Goal: Book appointment/travel/reservation

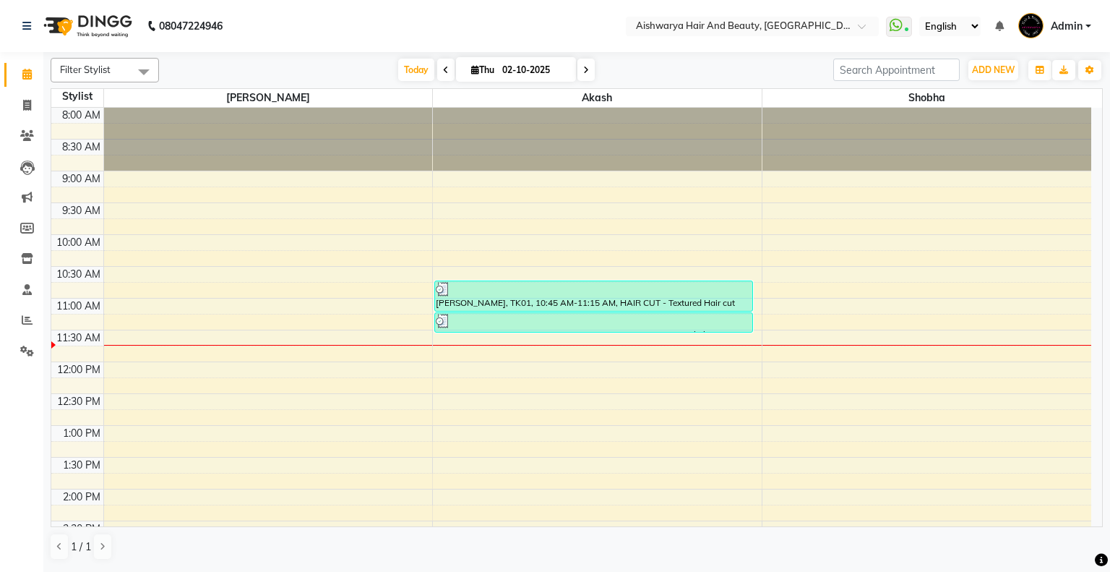
click at [653, 335] on div "8:00 AM 8:30 AM 9:00 AM 9:30 AM 10:00 AM 10:30 AM 11:00 AM 11:30 AM 12:00 PM 12…" at bounding box center [571, 521] width 1040 height 826
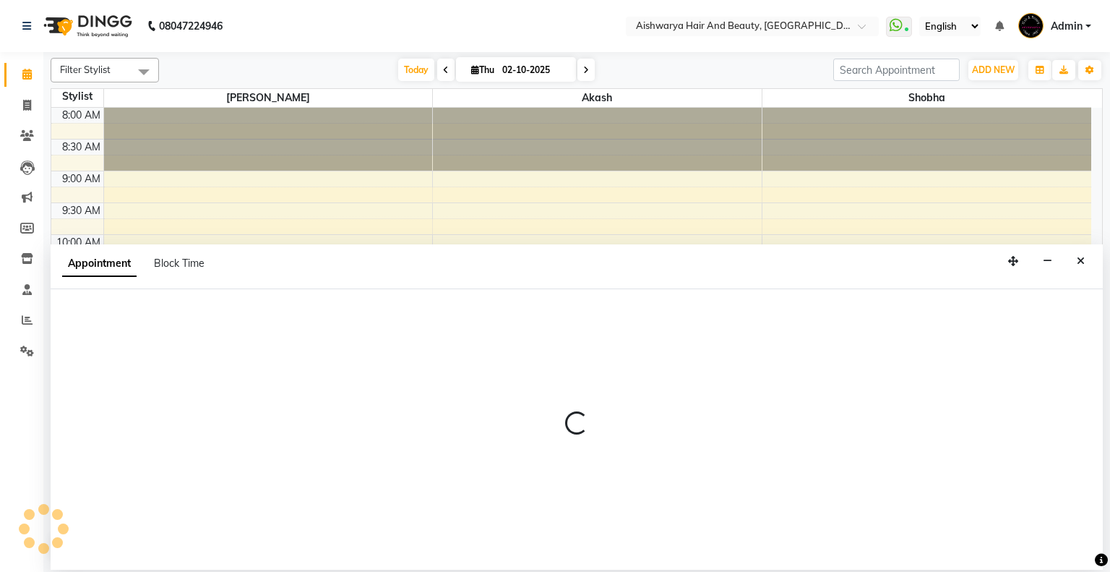
select select "19059"
select select "690"
select select "tentative"
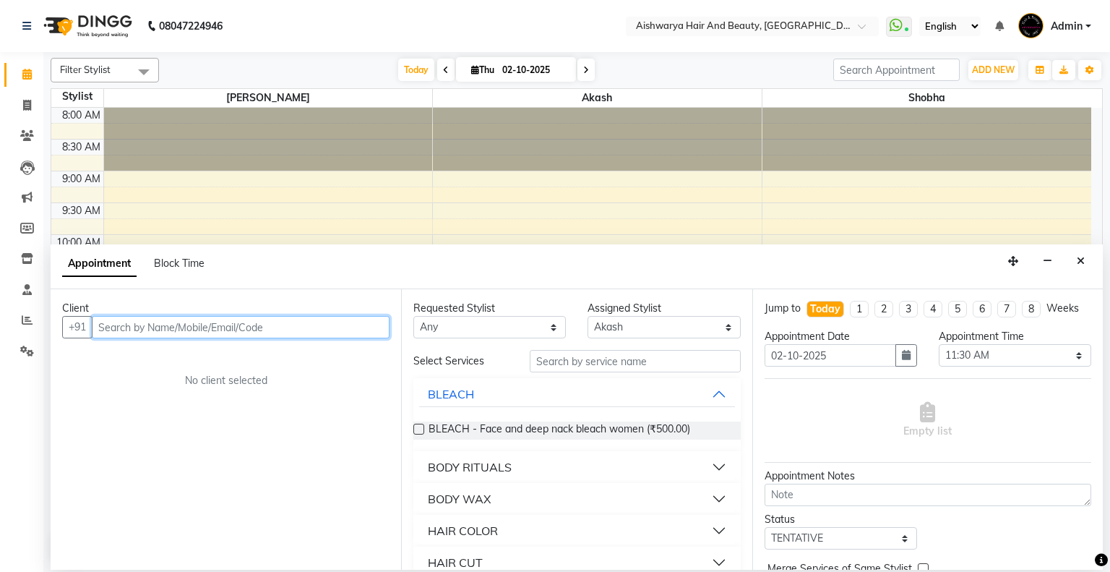
click at [294, 331] on input "text" at bounding box center [241, 327] width 298 height 22
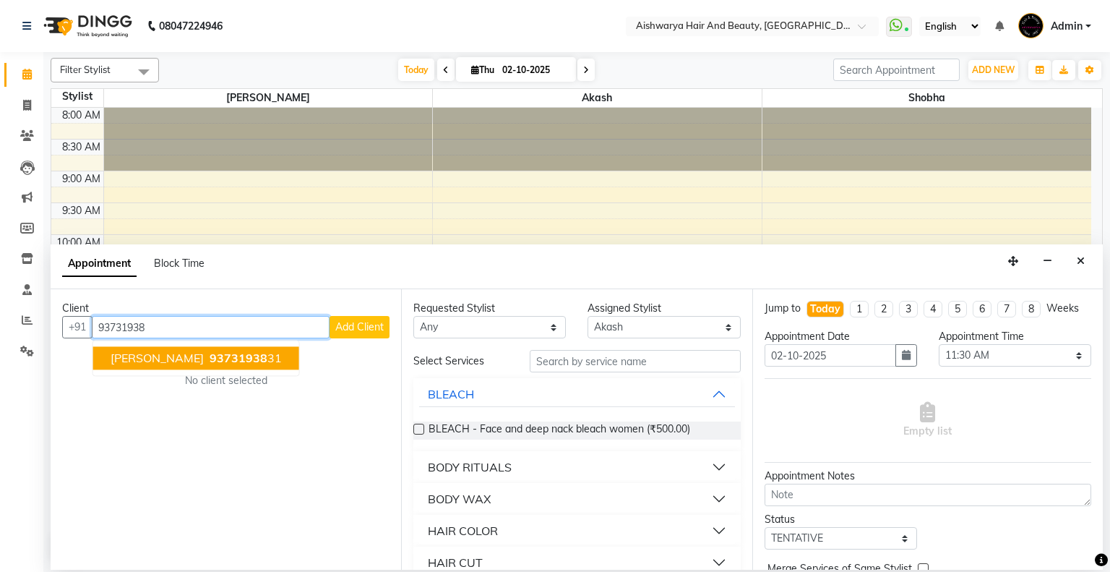
click at [207, 353] on ngb-highlight "93731938 31" at bounding box center [244, 358] width 75 height 14
type input "9373193831"
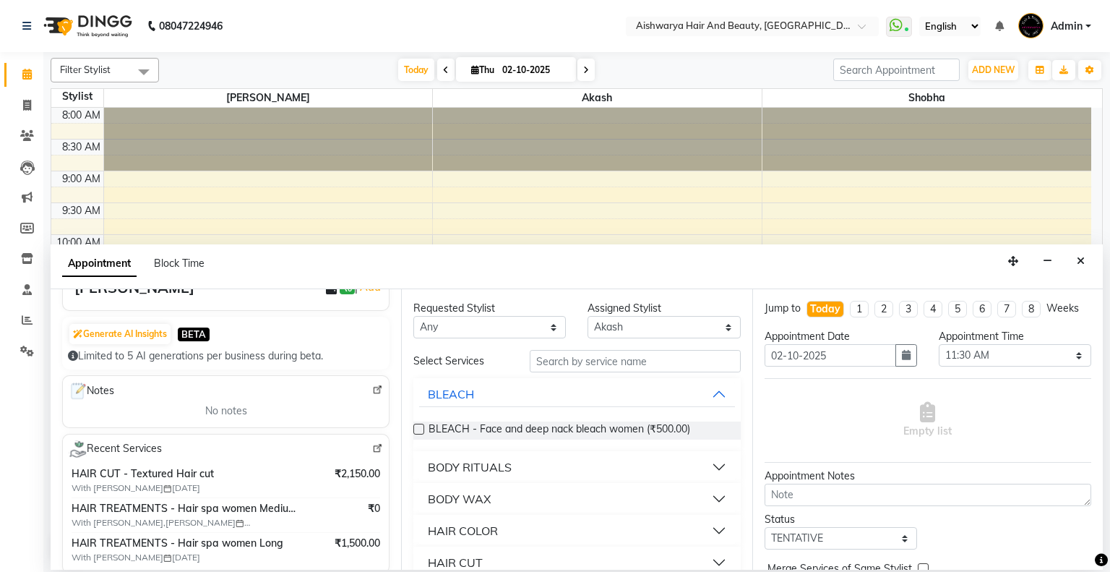
scroll to position [217, 0]
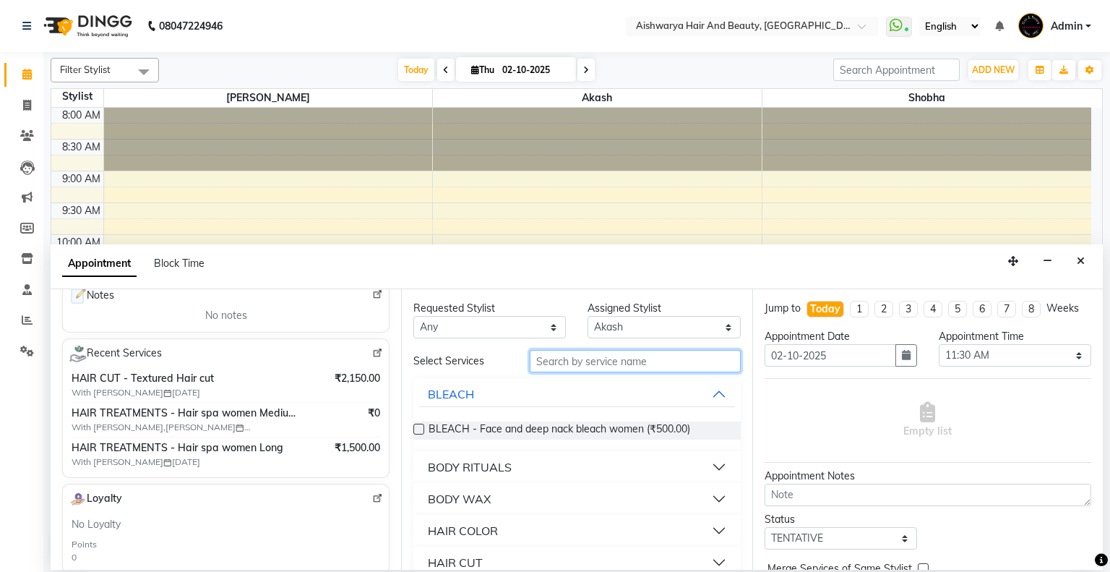
click at [613, 363] on input "text" at bounding box center [635, 361] width 211 height 22
click at [372, 352] on img at bounding box center [377, 353] width 11 height 11
click at [565, 358] on input "text" at bounding box center [635, 361] width 211 height 22
type input "spa"
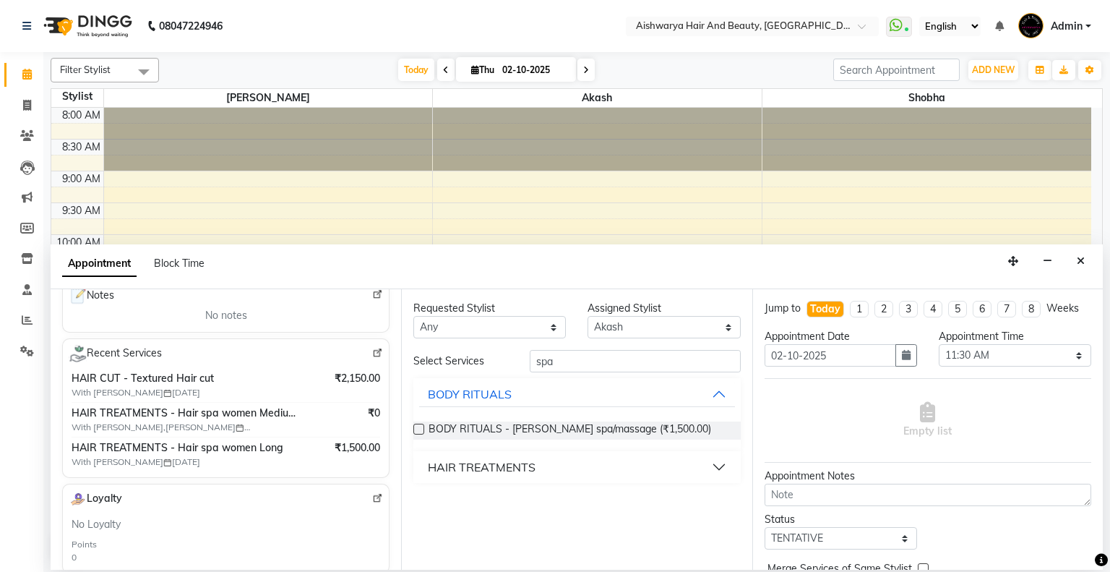
click at [470, 464] on div "HAIR TREATMENTS" at bounding box center [482, 466] width 108 height 17
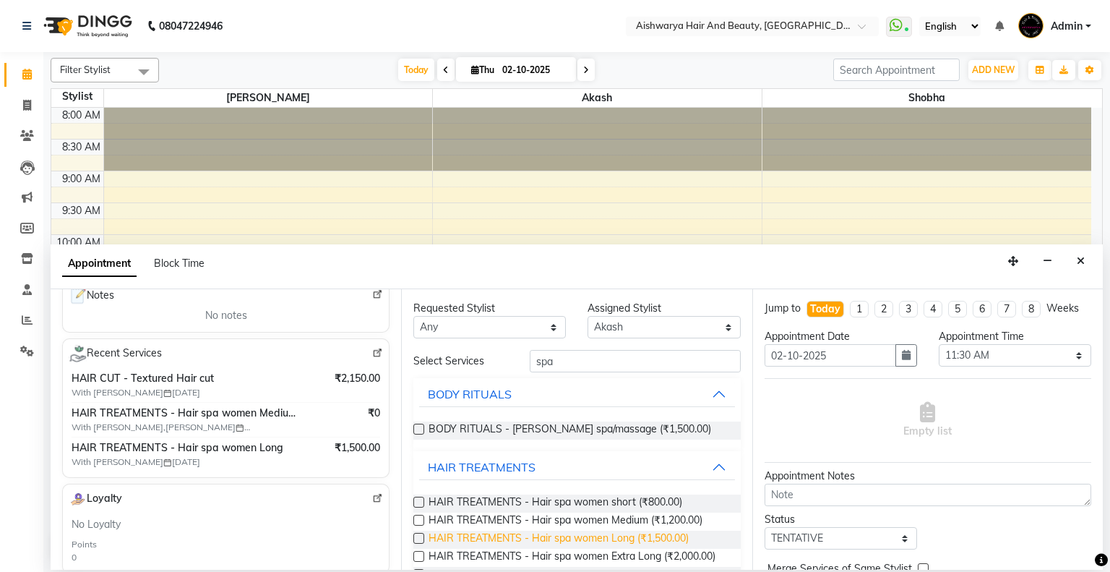
click at [482, 538] on span "HAIR TREATMENTS - Hair spa women Long (₹1,500.00)" at bounding box center [559, 540] width 260 height 18
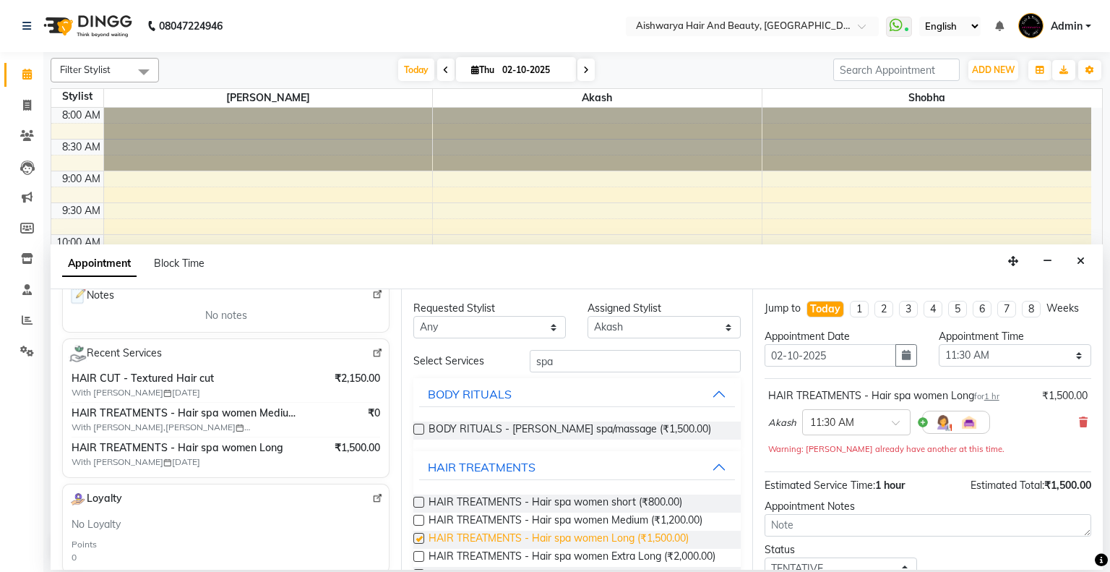
checkbox input "false"
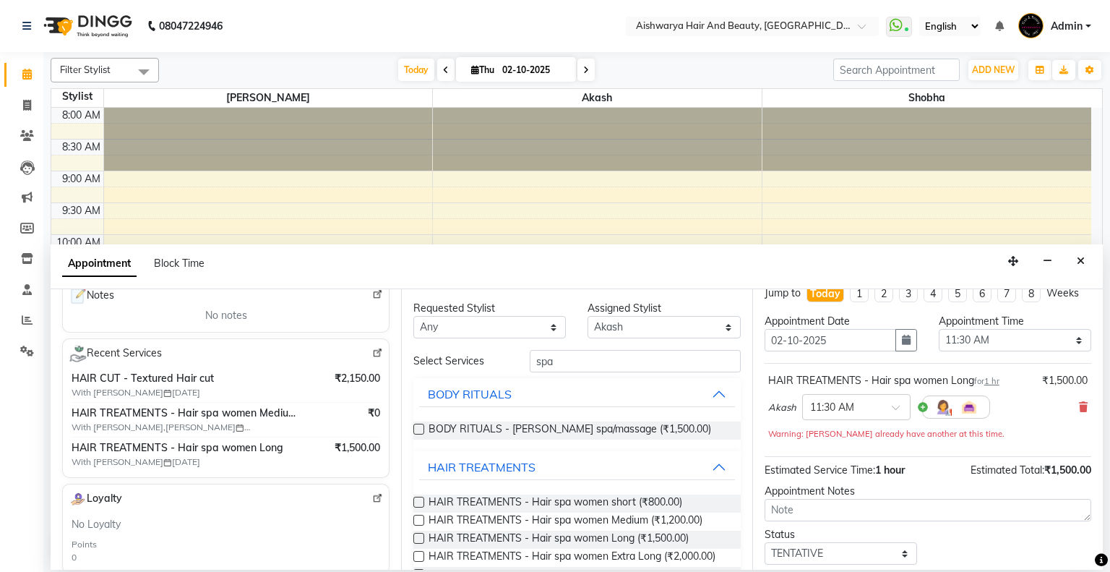
scroll to position [100, 0]
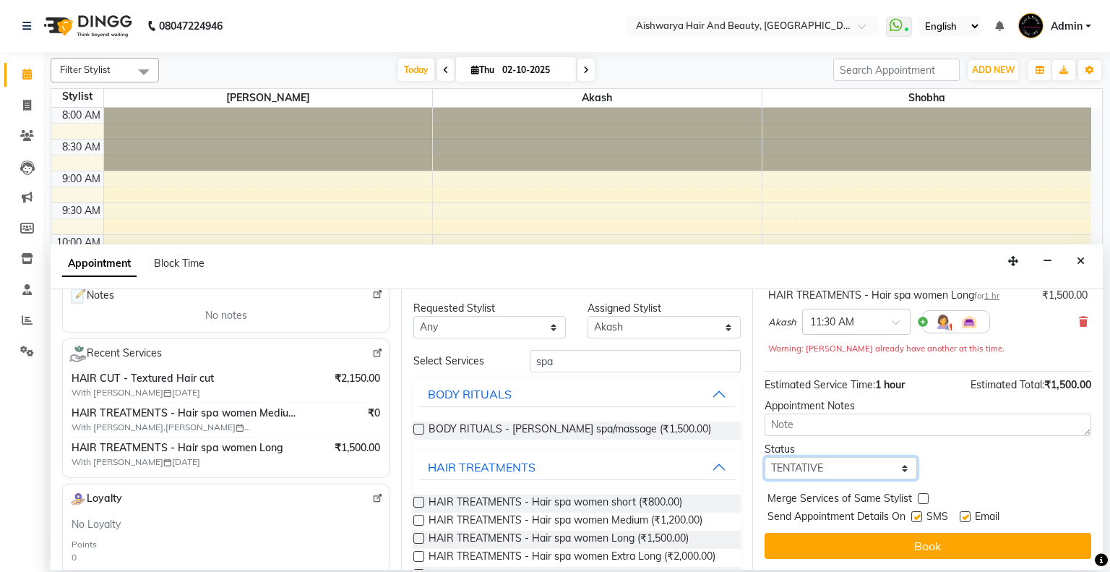
drag, startPoint x: 844, startPoint y: 467, endPoint x: 841, endPoint y: 458, distance: 9.1
click at [844, 467] on select "Select TENTATIVE CONFIRM CHECK-IN UPCOMING" at bounding box center [841, 468] width 153 height 22
select select "check-in"
click at [765, 457] on select "Select TENTATIVE CONFIRM CHECK-IN UPCOMING" at bounding box center [841, 468] width 153 height 22
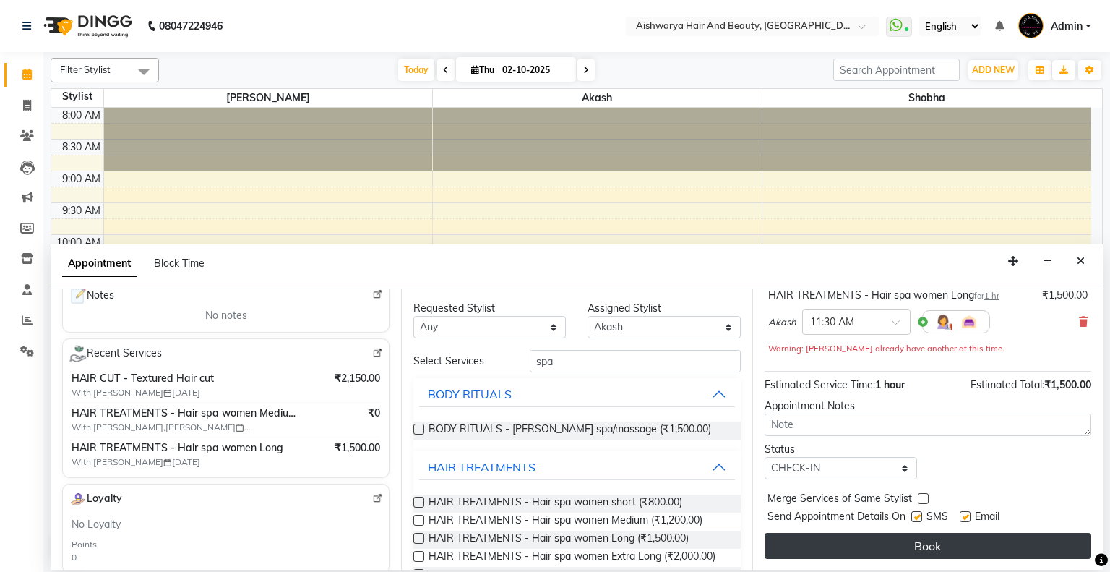
click at [867, 546] on button "Book" at bounding box center [928, 546] width 327 height 26
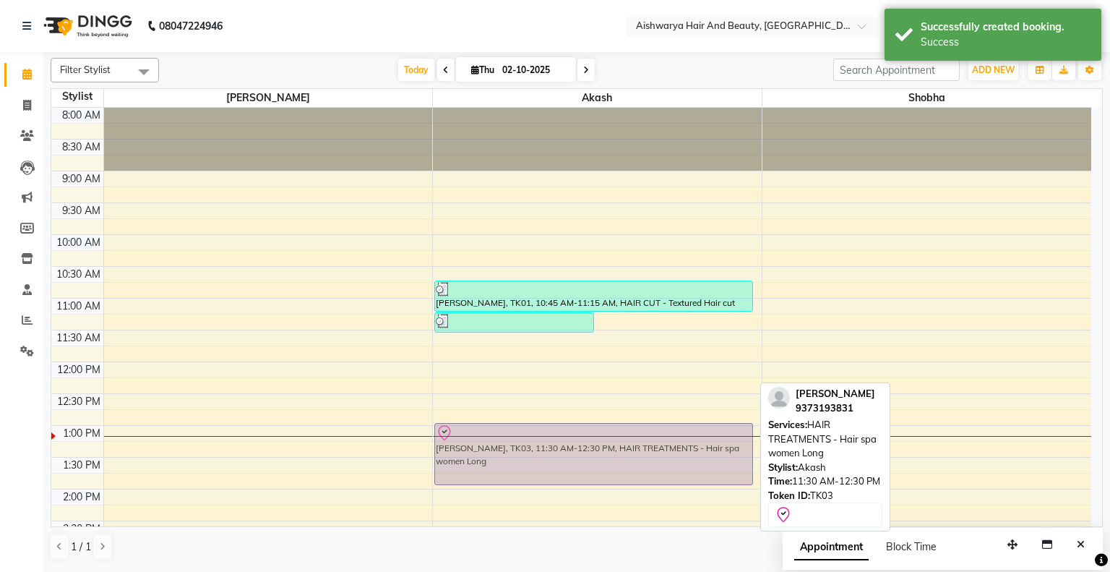
drag, startPoint x: 667, startPoint y: 360, endPoint x: 674, endPoint y: 450, distance: 89.9
click at [674, 450] on div "[PERSON_NAME], TK02, 11:15 AM-11:35 AM, SHAMPOO - Loreal Shampoo and Conditione…" at bounding box center [597, 521] width 329 height 826
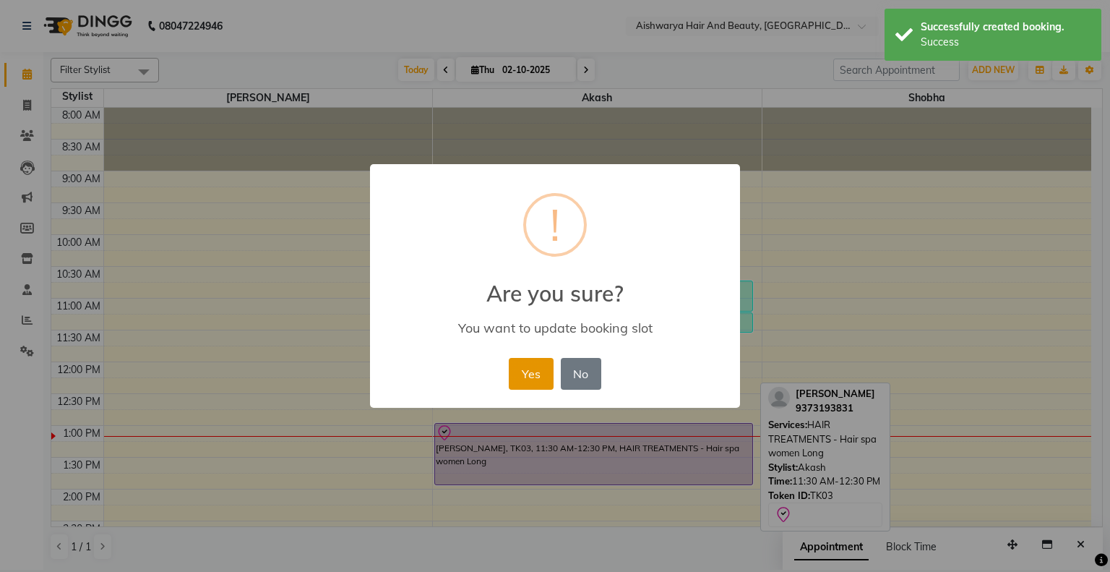
click at [529, 382] on button "Yes" at bounding box center [531, 374] width 44 height 32
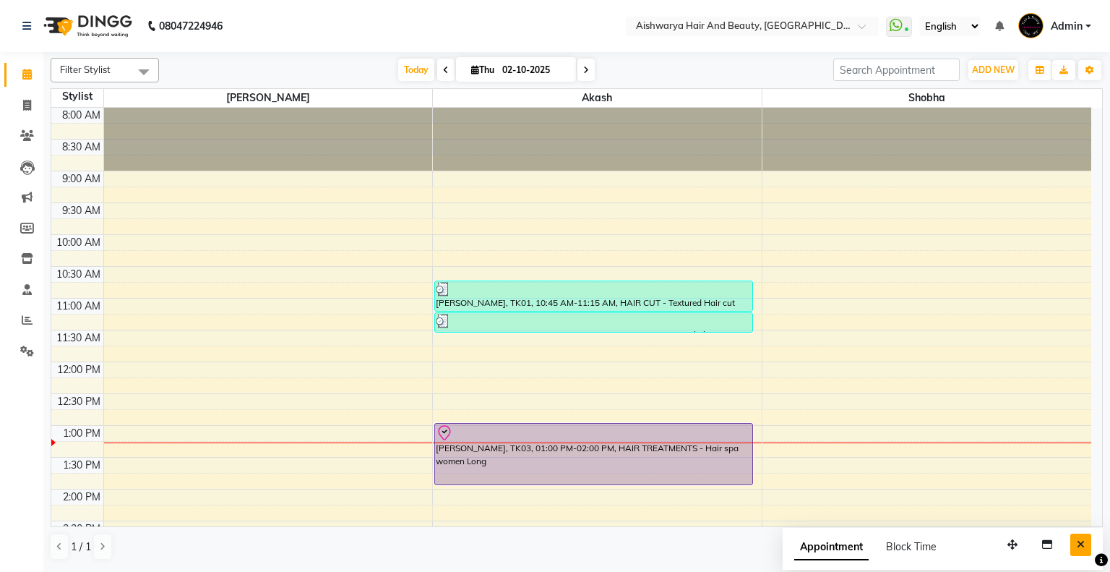
click at [1073, 546] on button "Close" at bounding box center [1080, 544] width 21 height 22
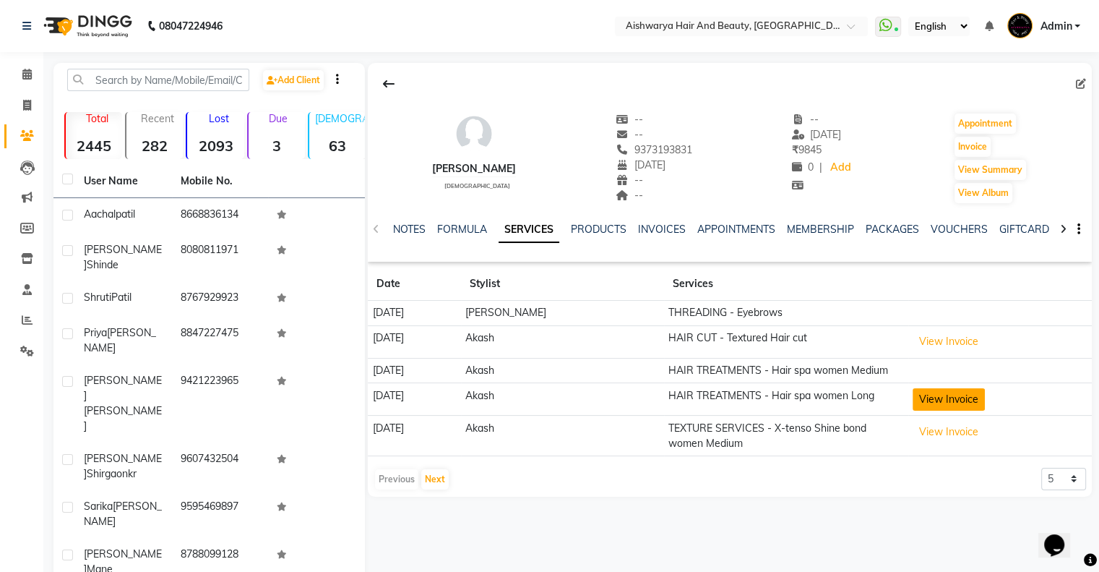
click at [946, 395] on button "View Invoice" at bounding box center [949, 399] width 72 height 22
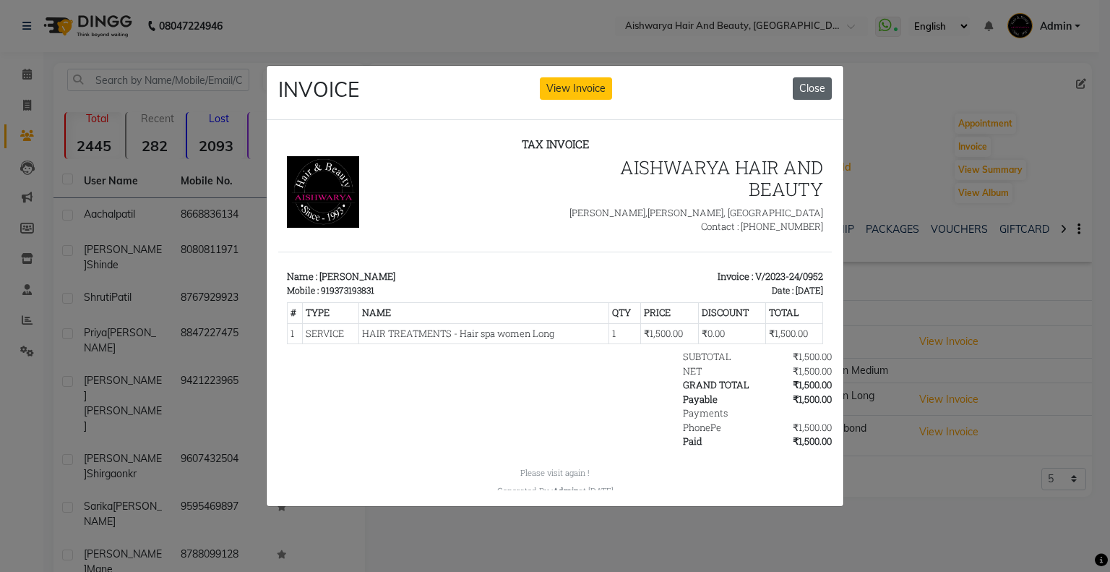
click at [810, 82] on button "Close" at bounding box center [812, 88] width 39 height 22
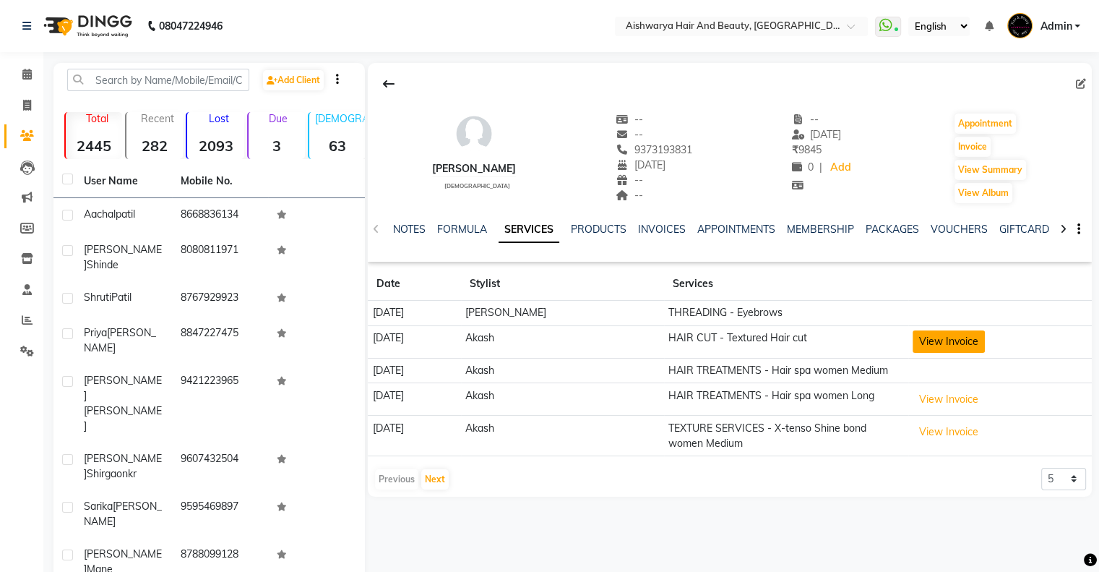
click at [940, 338] on button "View Invoice" at bounding box center [949, 341] width 72 height 22
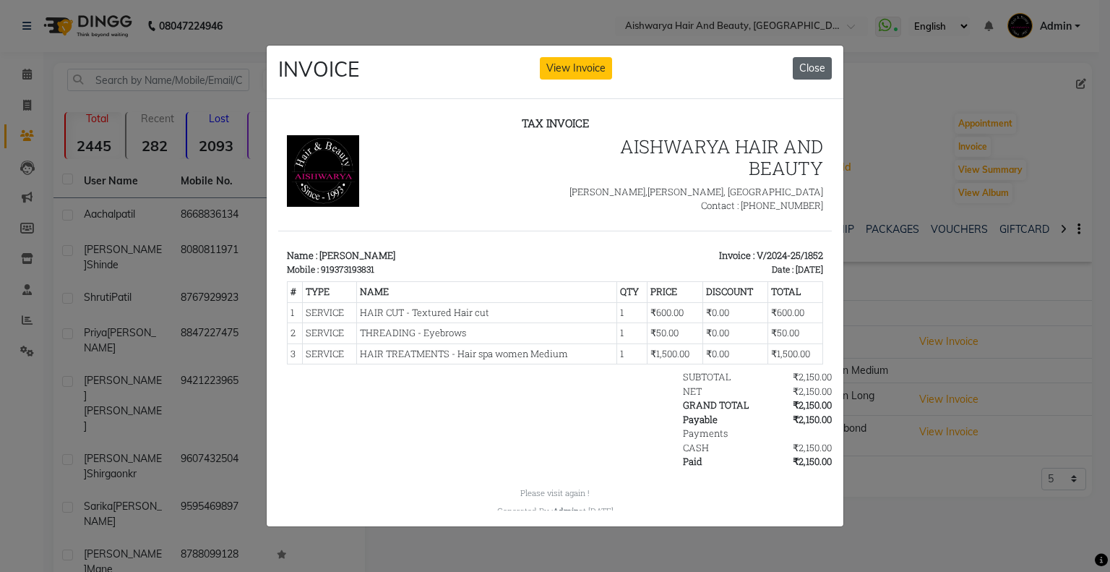
click at [818, 64] on button "Close" at bounding box center [812, 68] width 39 height 22
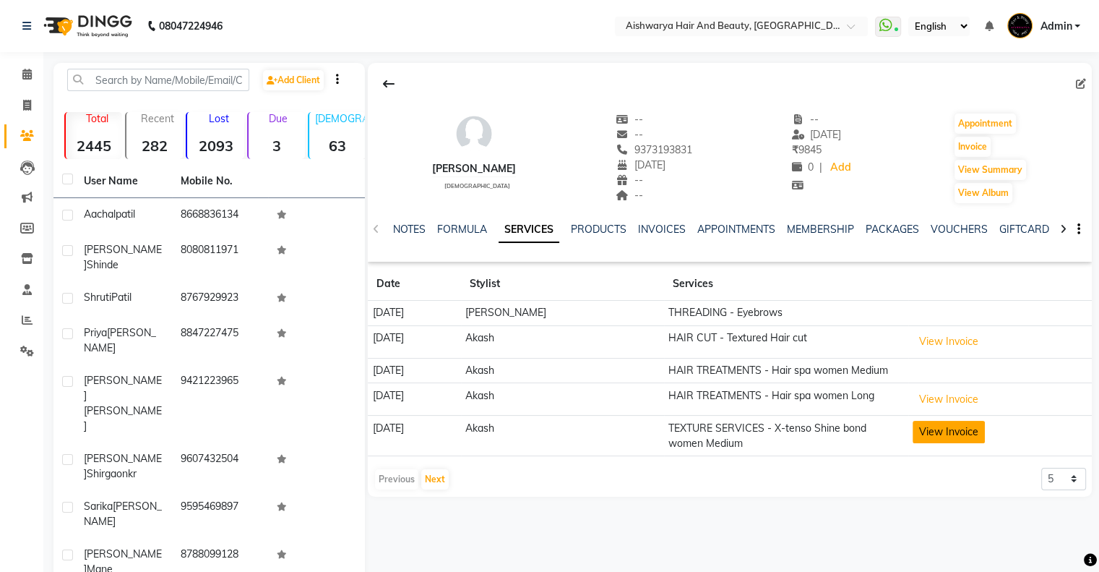
click at [936, 429] on button "View Invoice" at bounding box center [949, 432] width 72 height 22
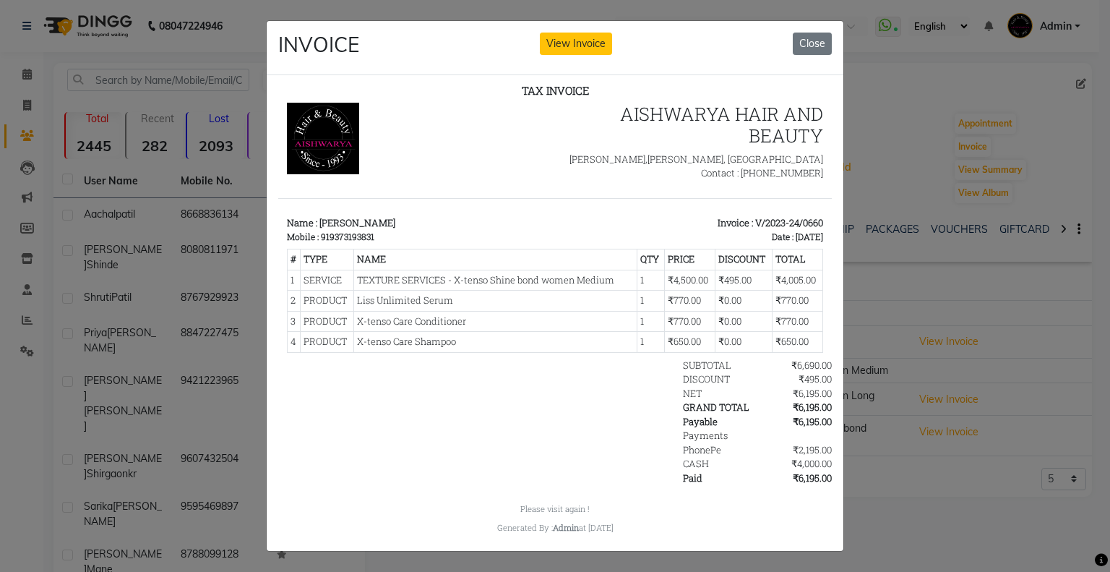
scroll to position [12, 0]
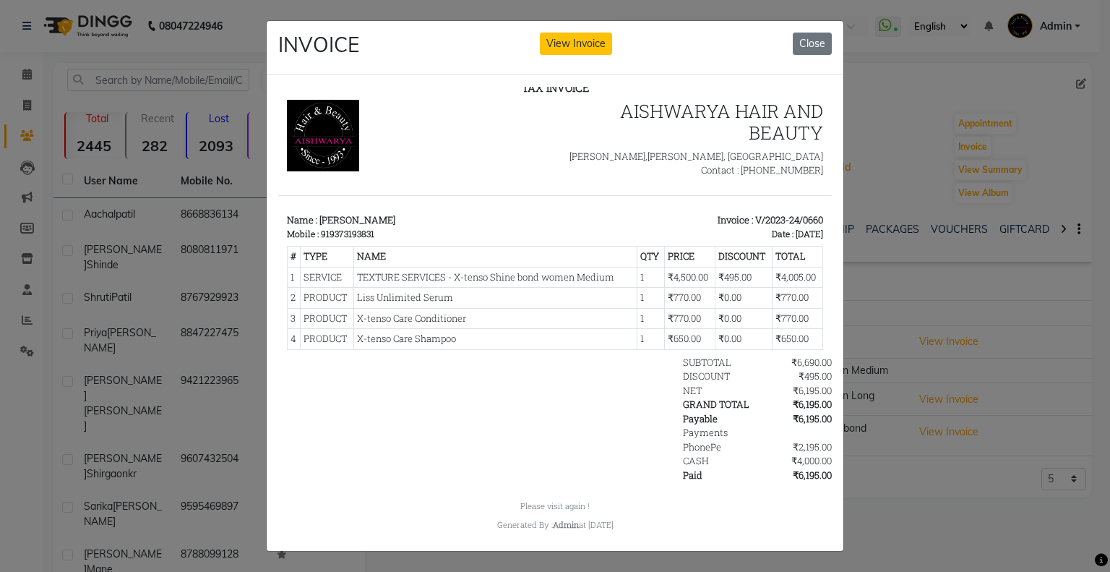
click at [814, 61] on div "INVOICE View Invoice Close" at bounding box center [555, 48] width 577 height 54
click at [810, 41] on button "Close" at bounding box center [812, 44] width 39 height 22
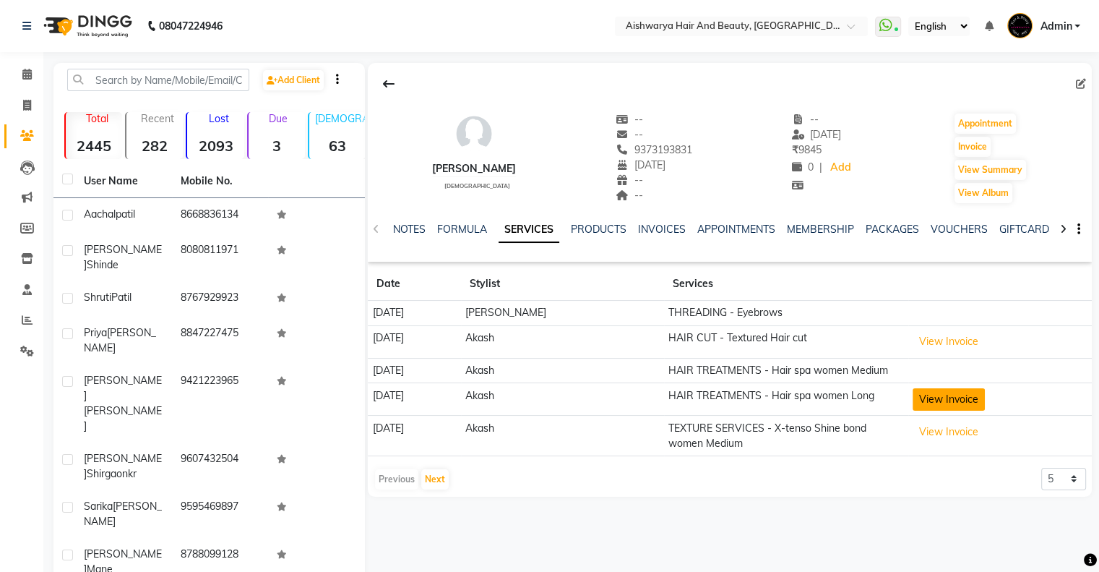
click at [949, 401] on button "View Invoice" at bounding box center [949, 399] width 72 height 22
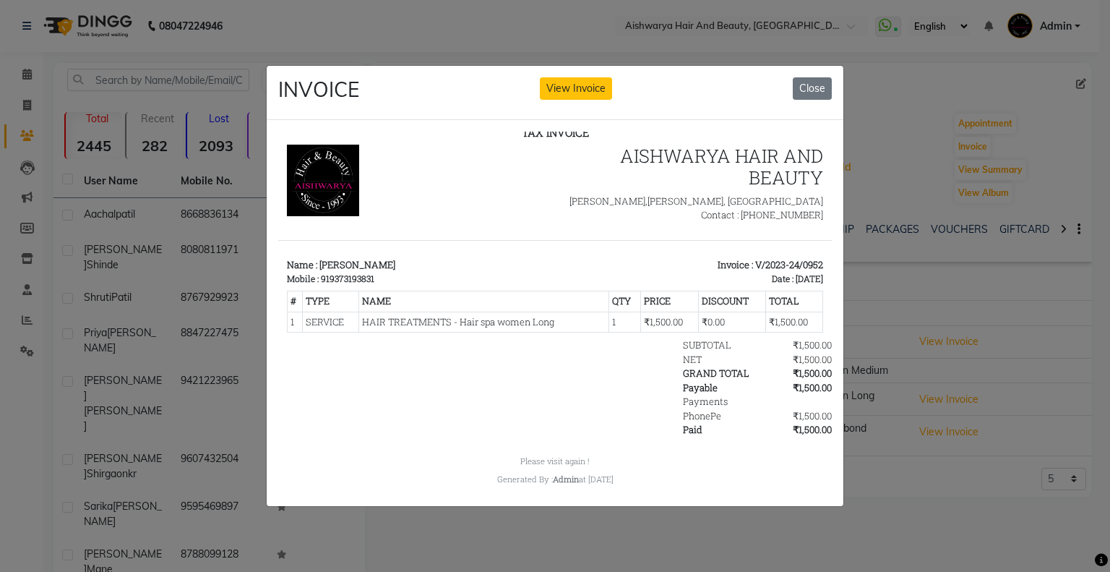
scroll to position [0, 0]
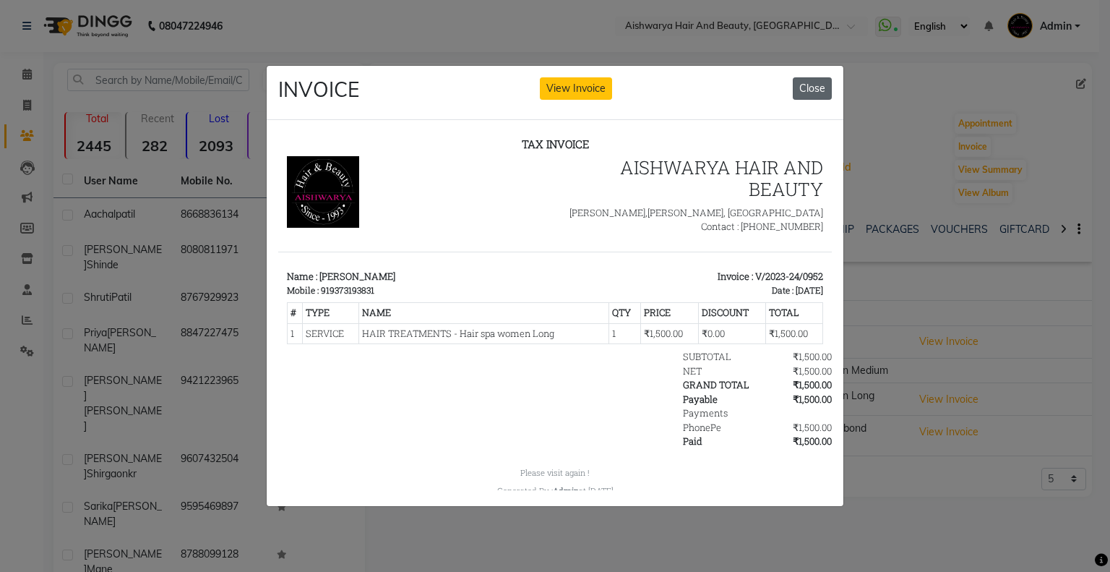
click at [810, 82] on button "Close" at bounding box center [812, 88] width 39 height 22
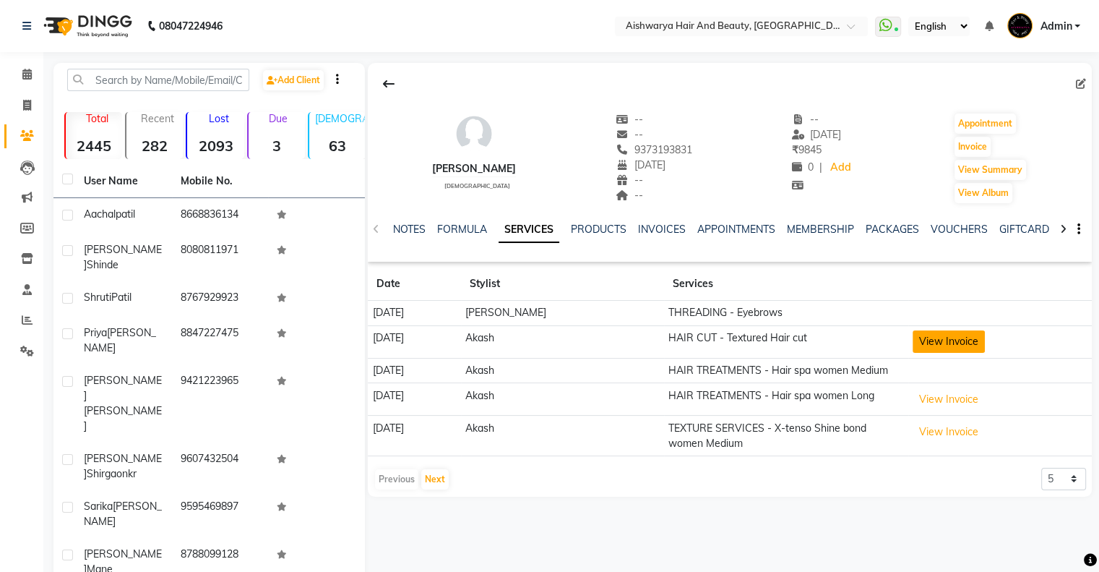
click at [959, 337] on button "View Invoice" at bounding box center [949, 341] width 72 height 22
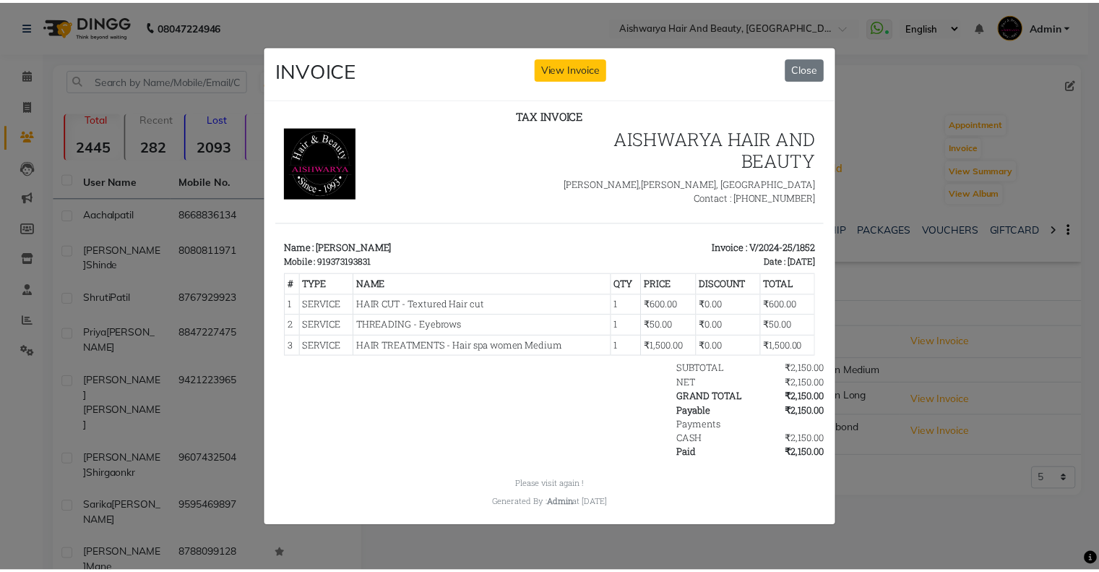
scroll to position [12, 0]
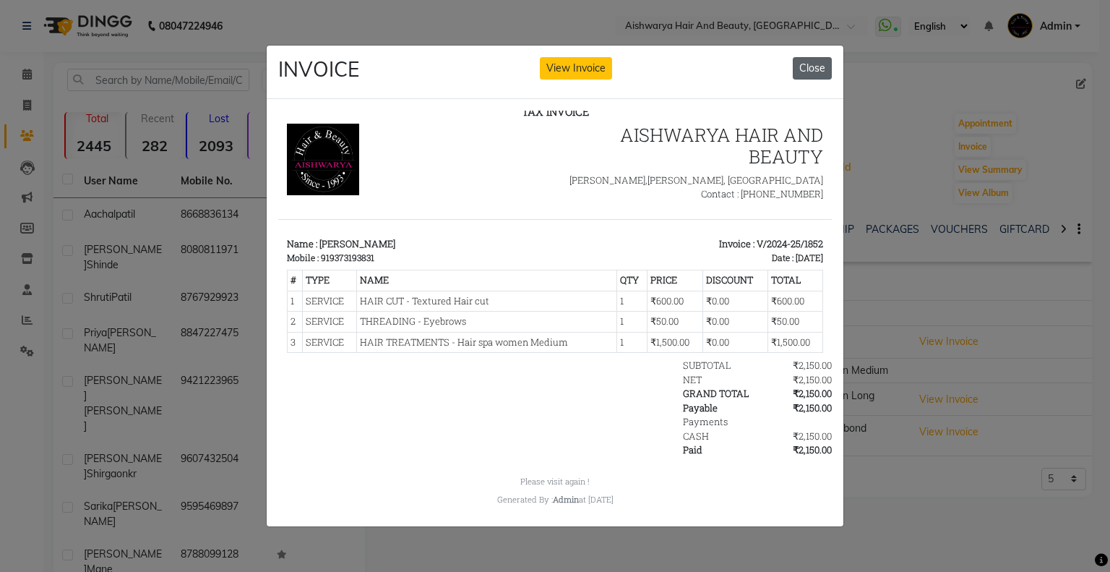
click at [821, 59] on button "Close" at bounding box center [812, 68] width 39 height 22
